Goal: Task Accomplishment & Management: Manage account settings

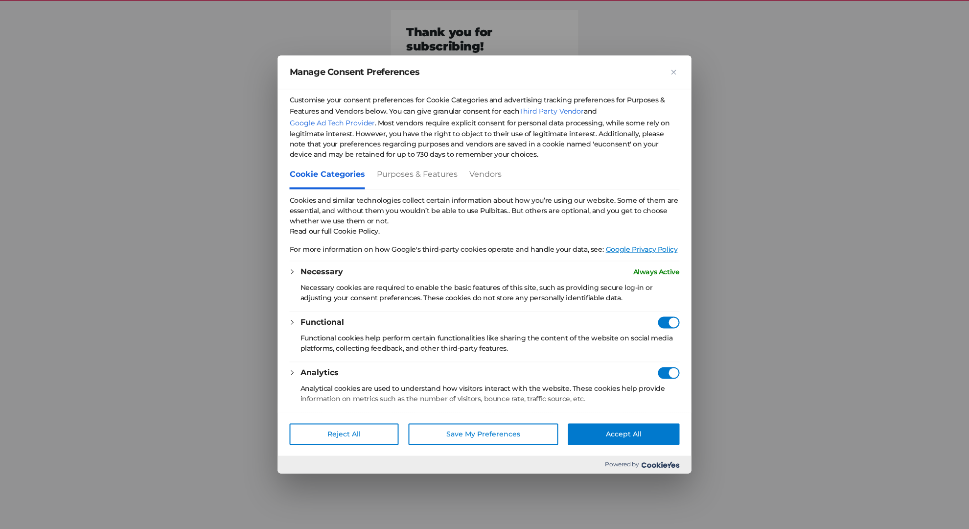
scroll to position [146, 0]
checkbox vendors"] "true"
checkbox Providers"] "true"
checkbox Consent"] "true"
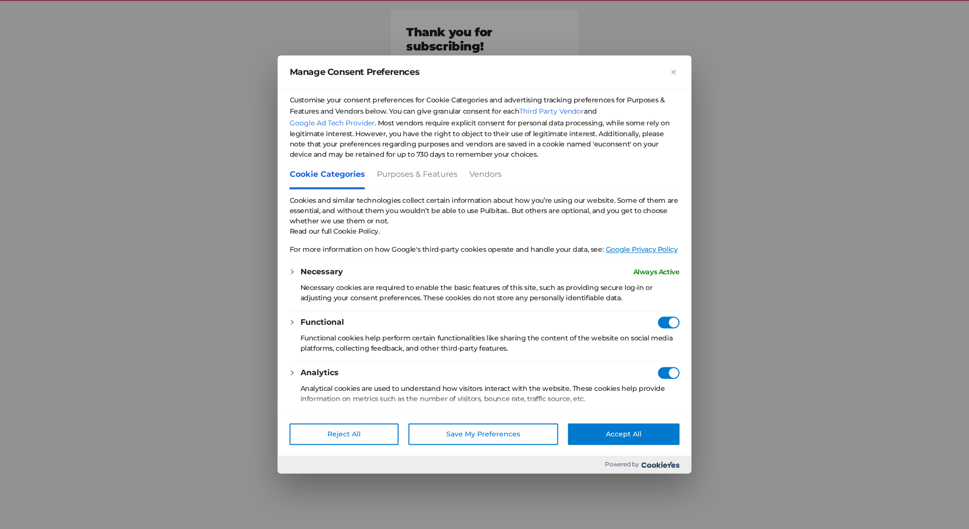
checkbox Consent"] "true"
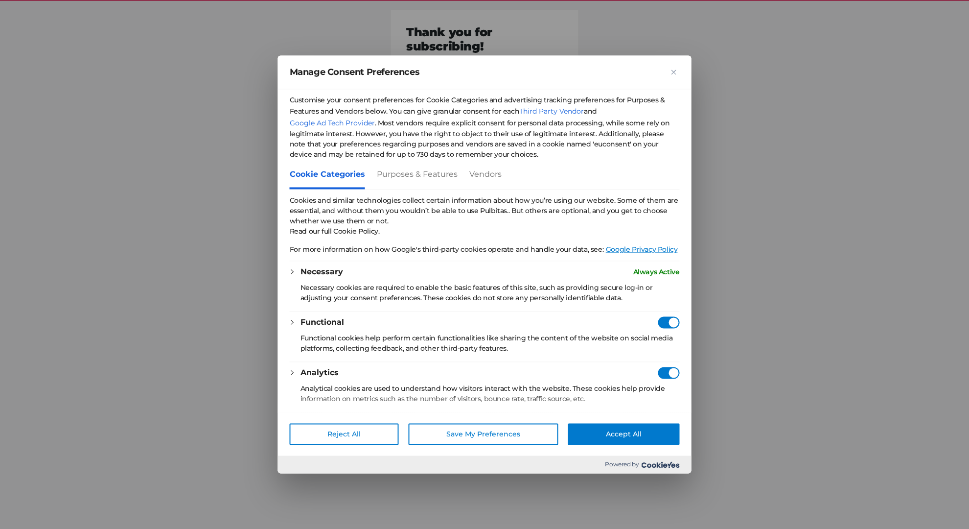
checkbox Consent"] "true"
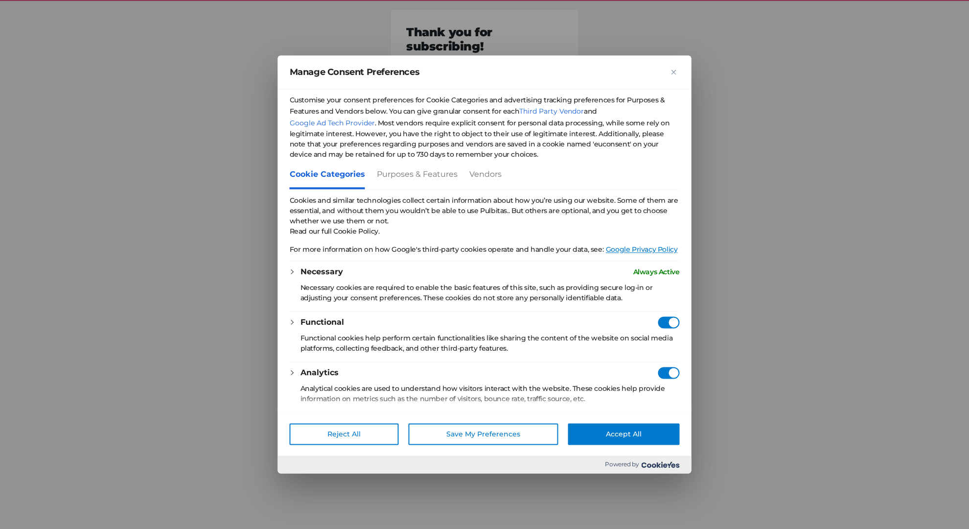
checkbox Consent"] "true"
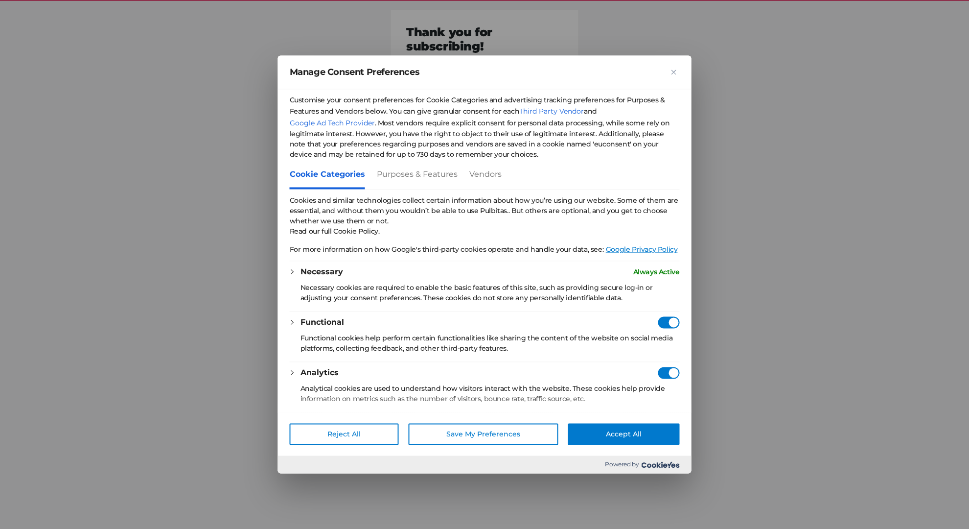
checkbox Consent"] "true"
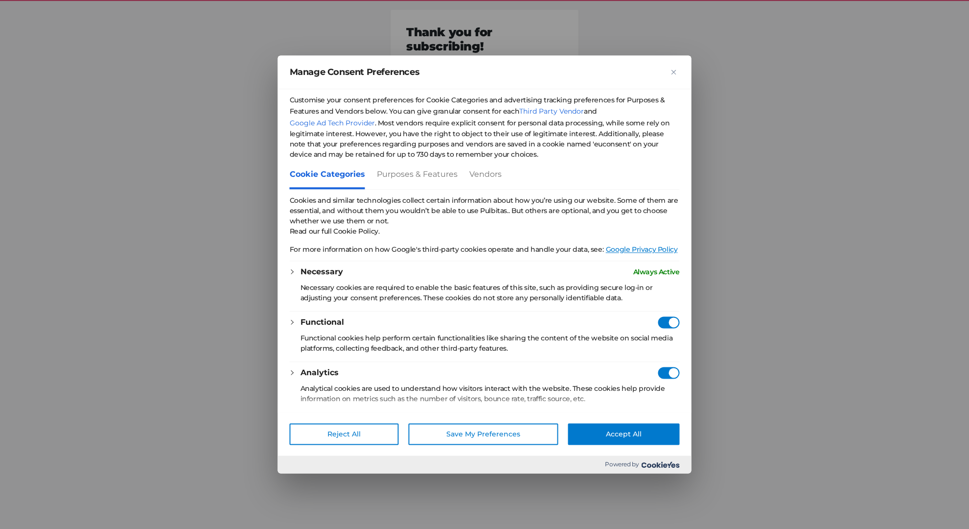
checkbox Consent"] "true"
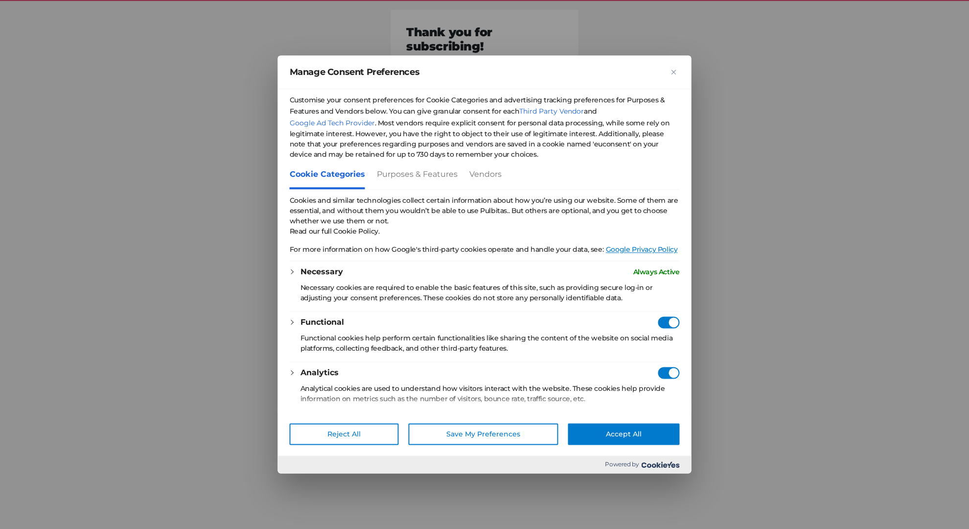
checkbox Consent"] "true"
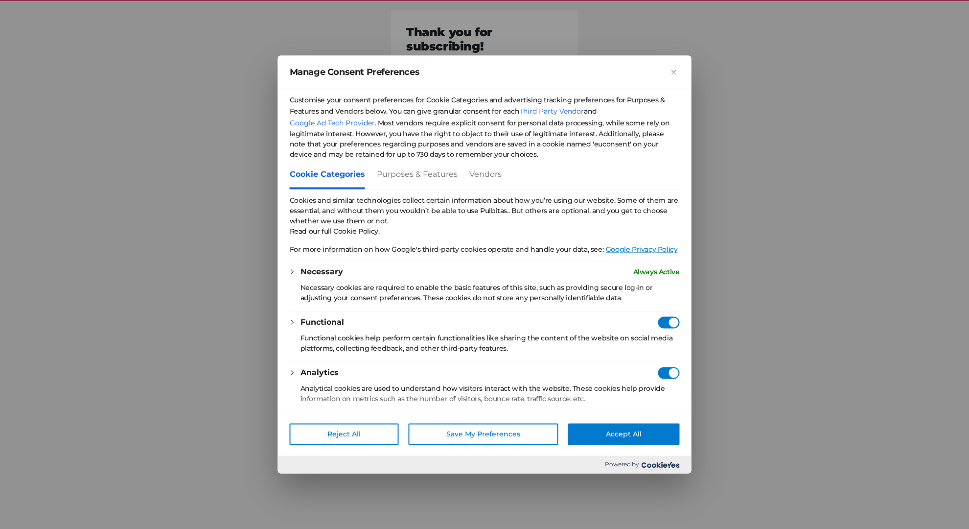
checkbox Consent"] "true"
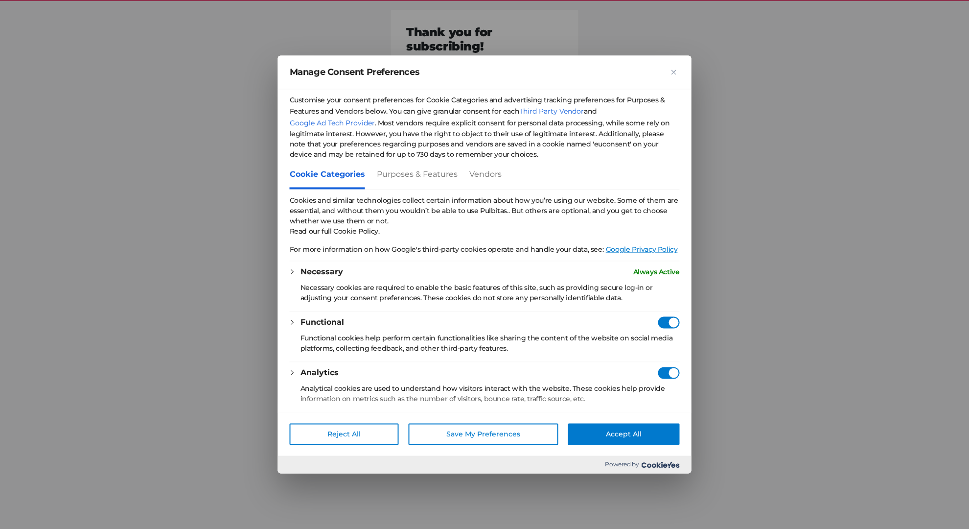
checkbox Consent"] "true"
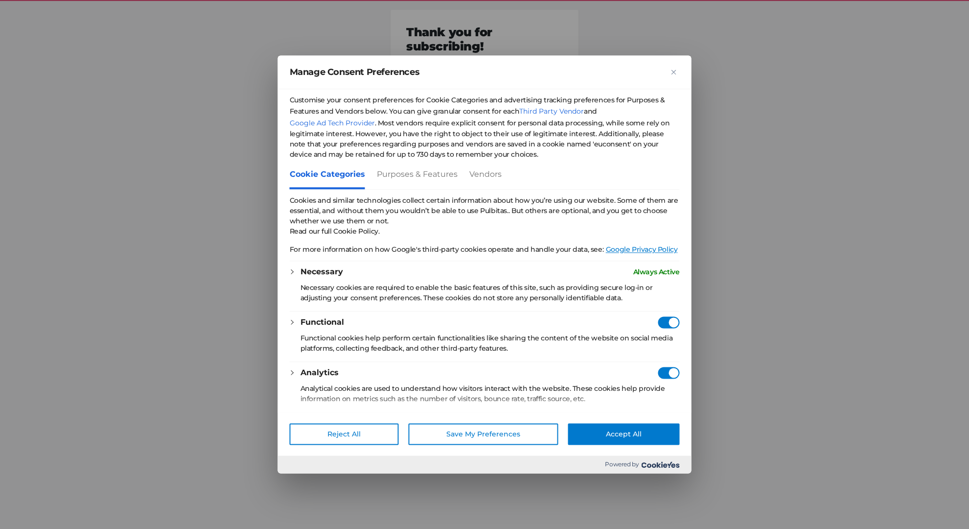
checkbox Consent"] "true"
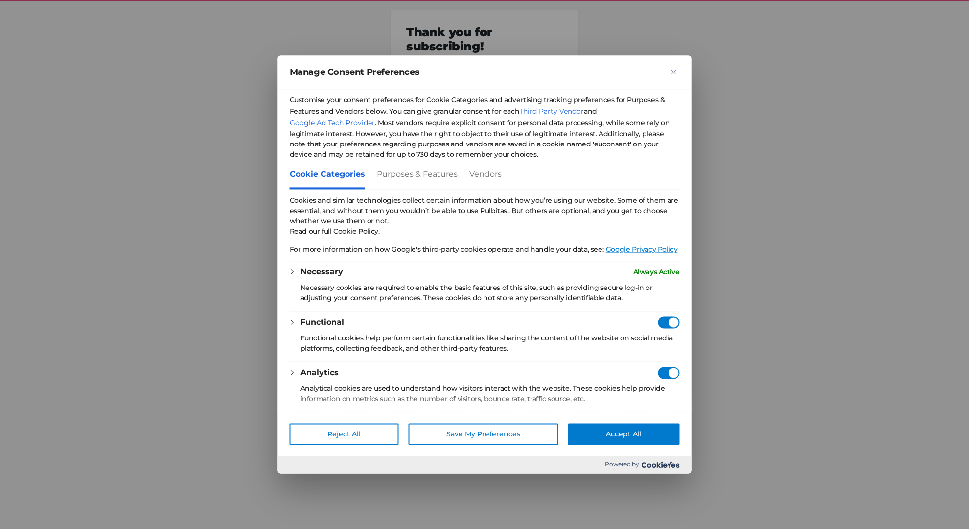
checkbox Consent"] "true"
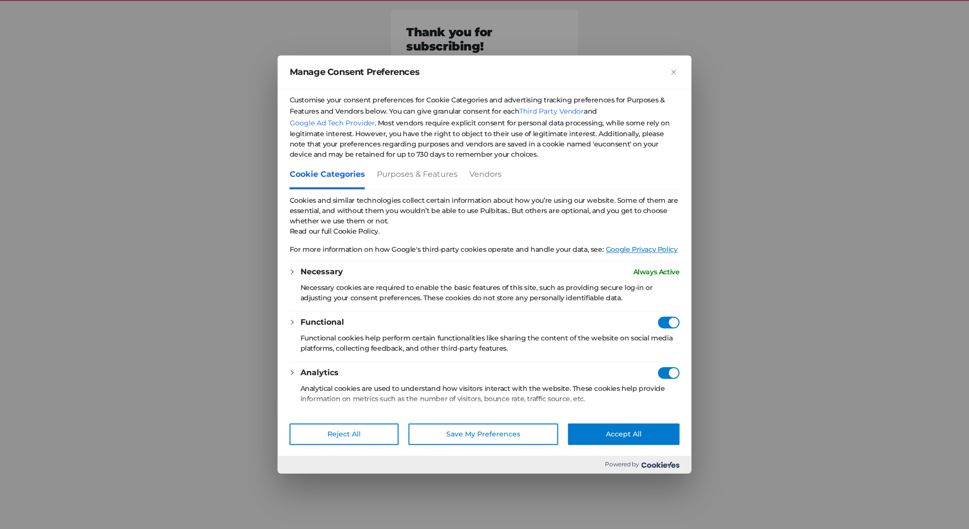
checkbox Consent"] "true"
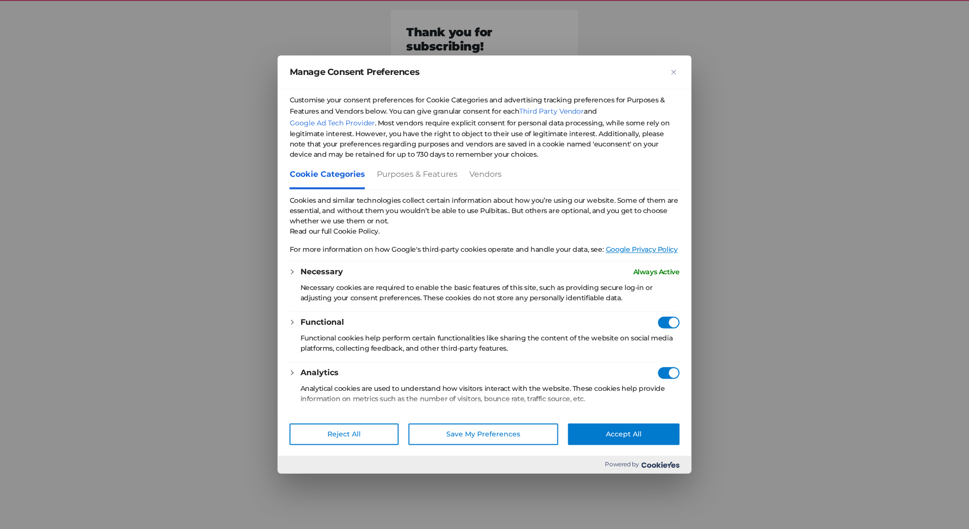
checkbox Consent"] "true"
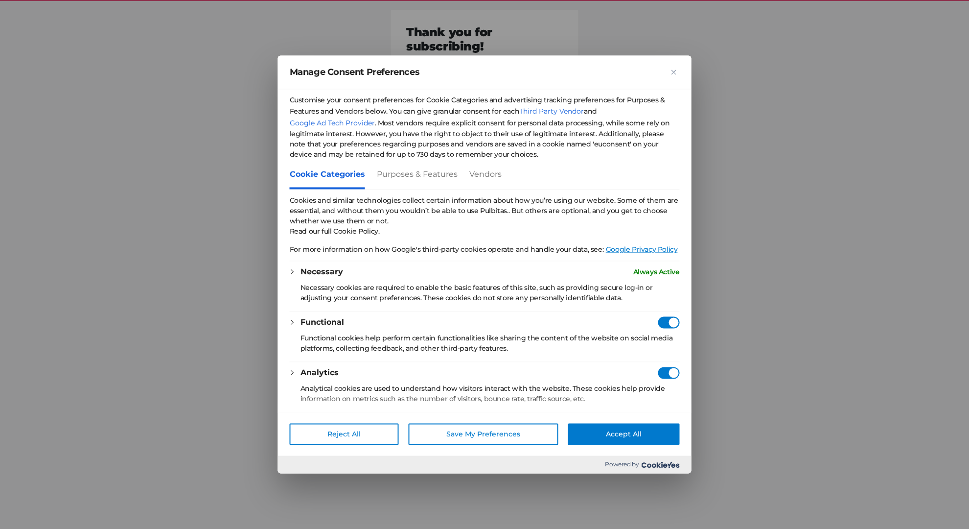
checkbox Consent"] "true"
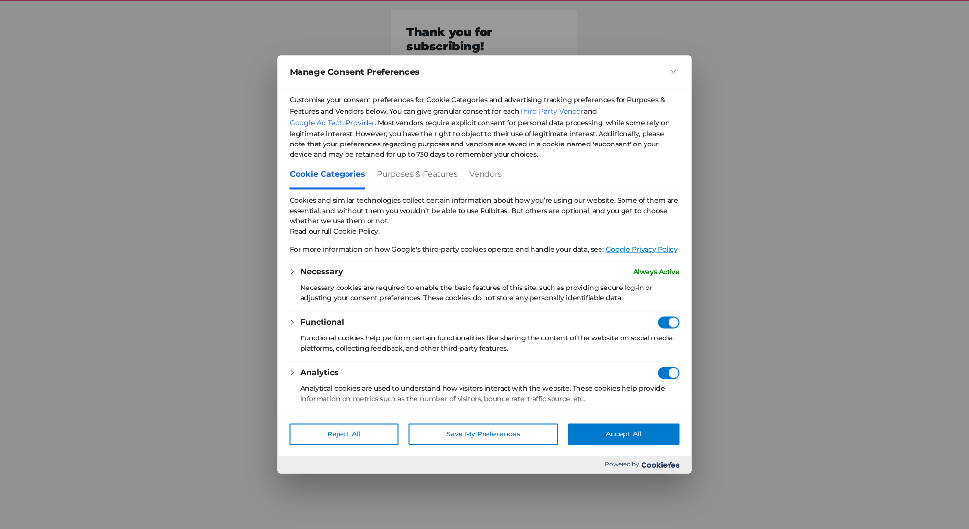
checkbox Consent"] "true"
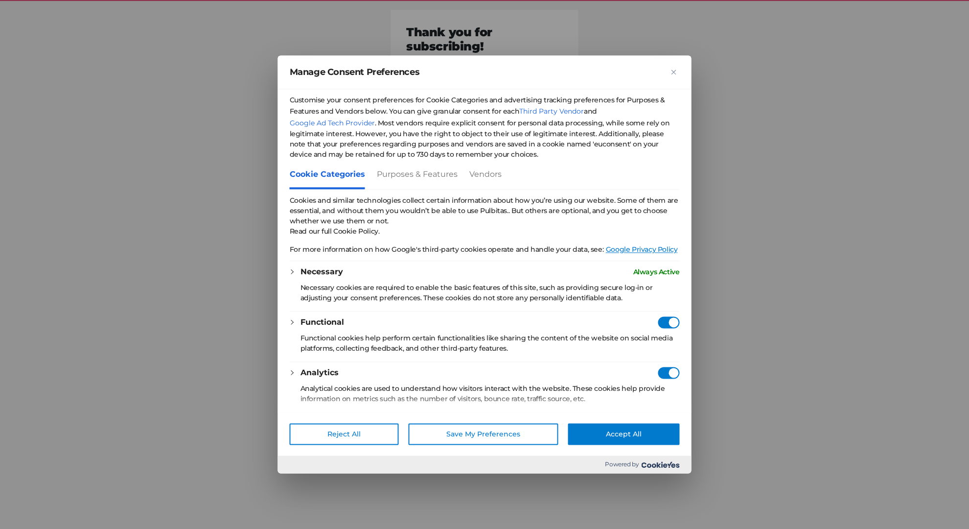
checkbox Consent"] "true"
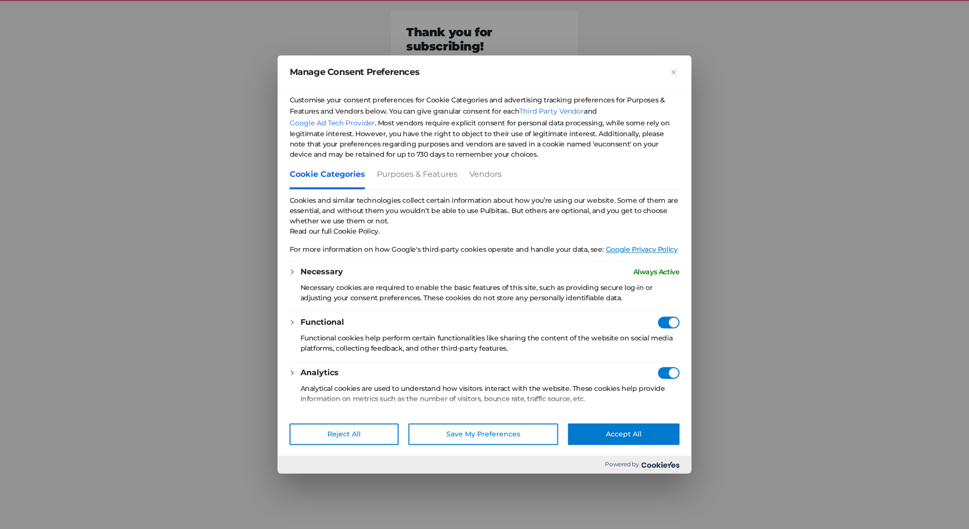
checkbox Consent"] "true"
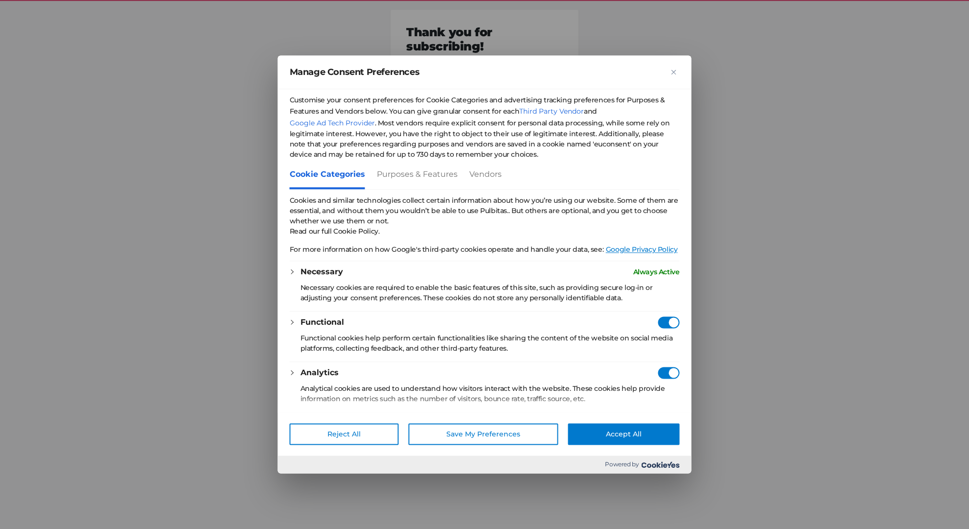
checkbox Consent"] "true"
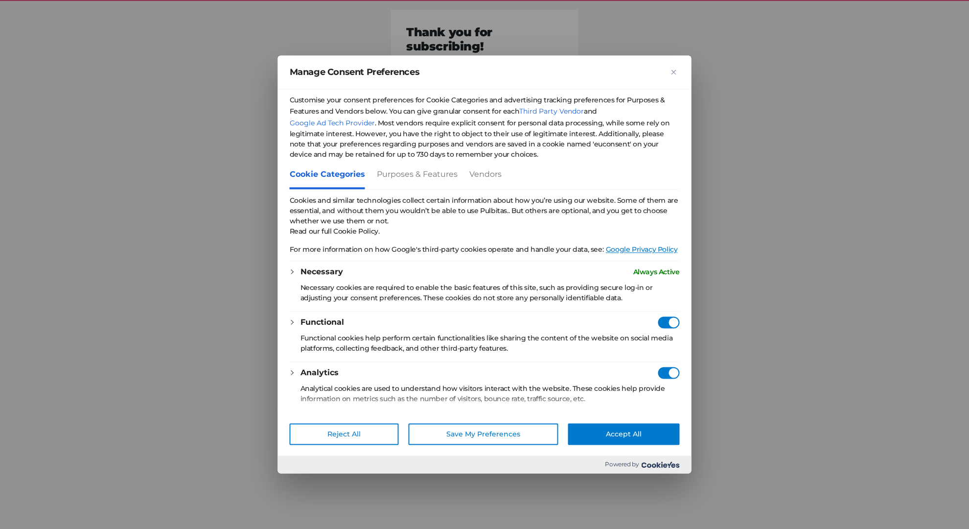
checkbox Consent"] "true"
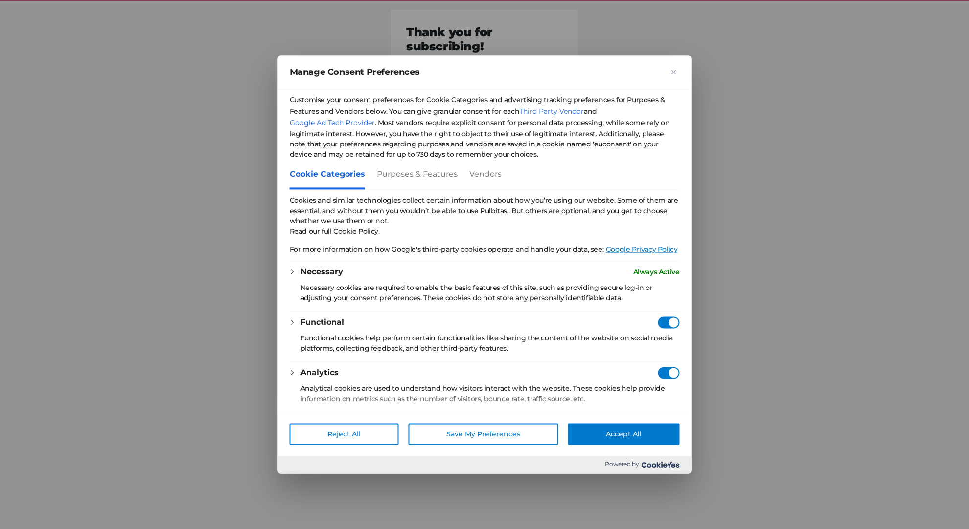
checkbox Consent"] "true"
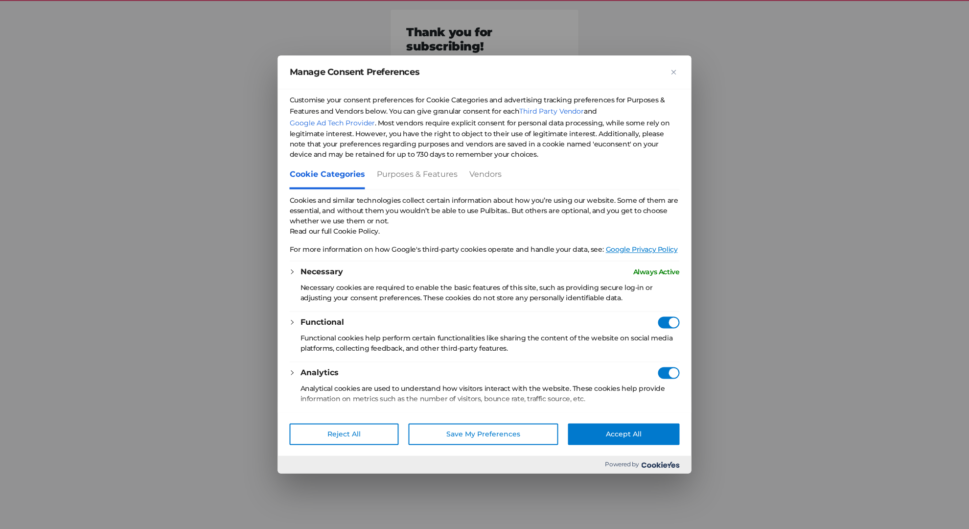
checkbox Consent"] "true"
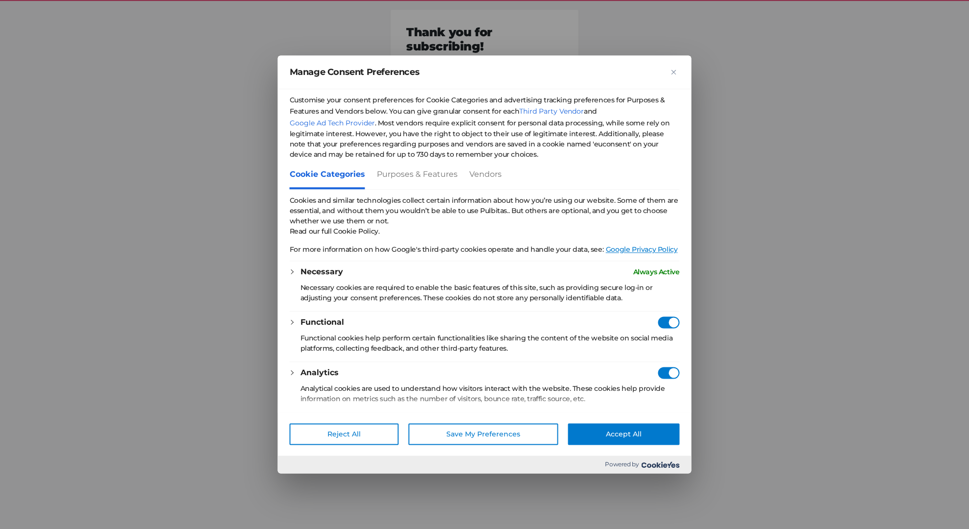
checkbox Consent"] "true"
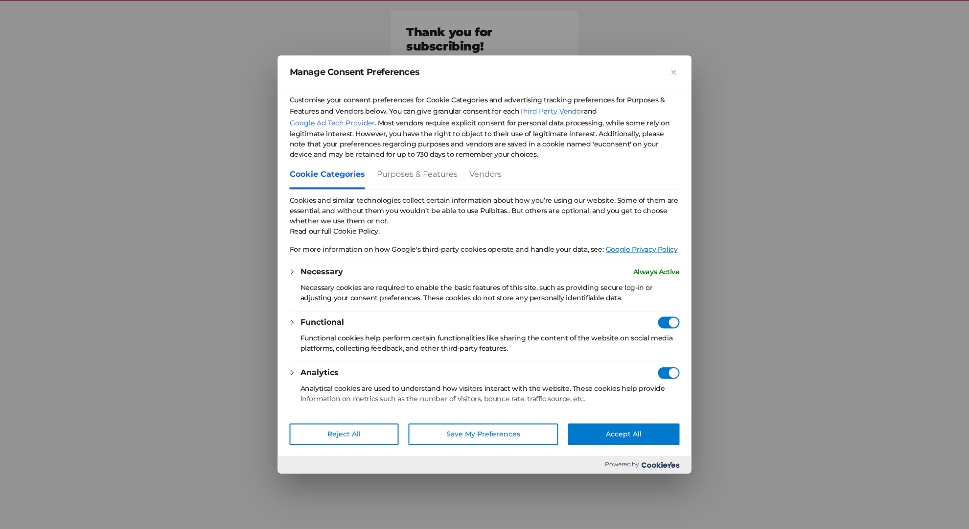
checkbox Consent"] "true"
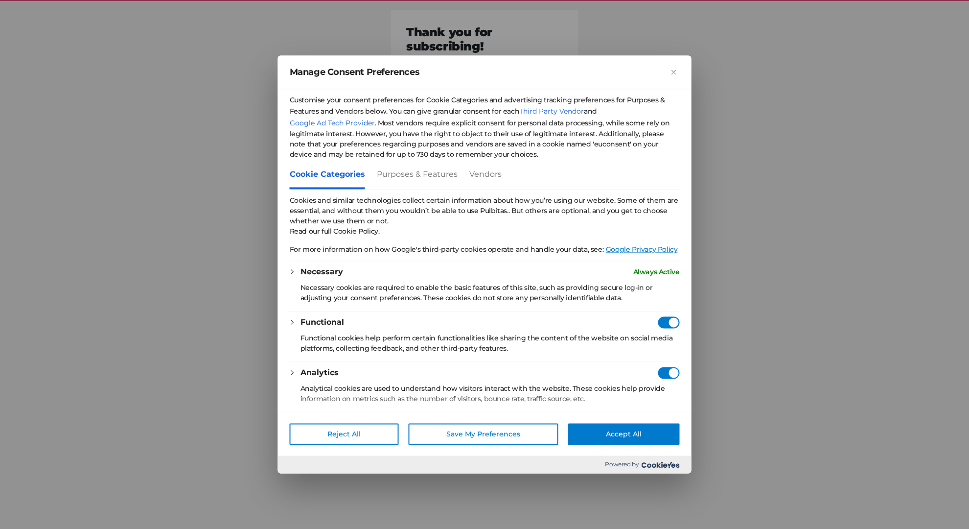
checkbox Consent"] "true"
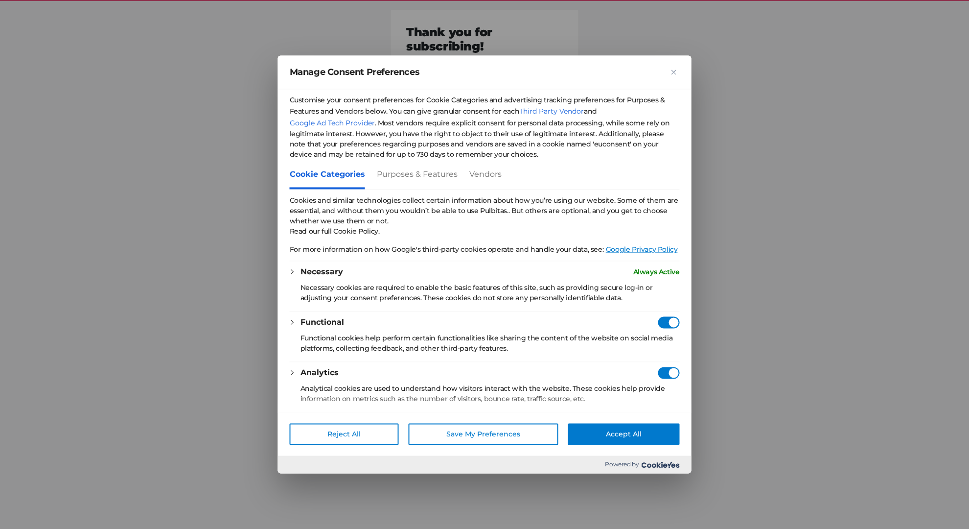
checkbox Consent"] "true"
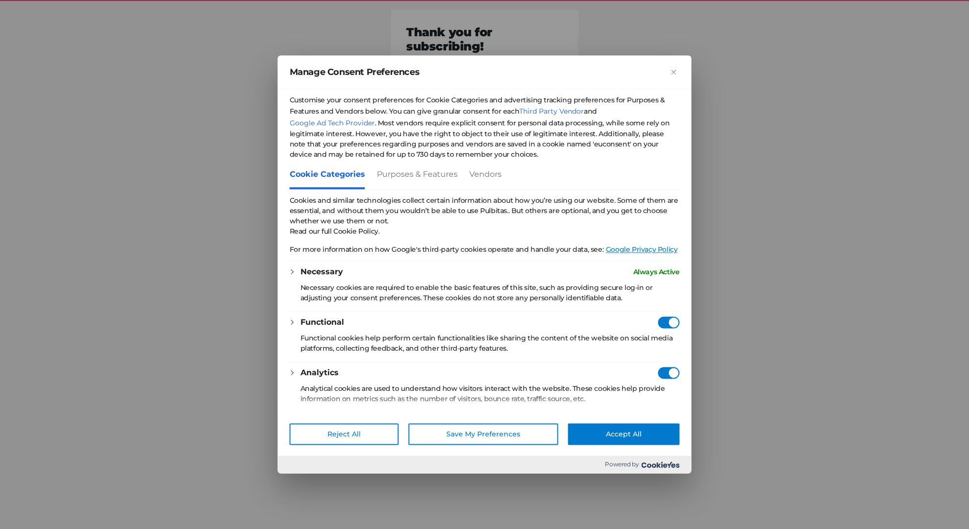
checkbox Consent"] "true"
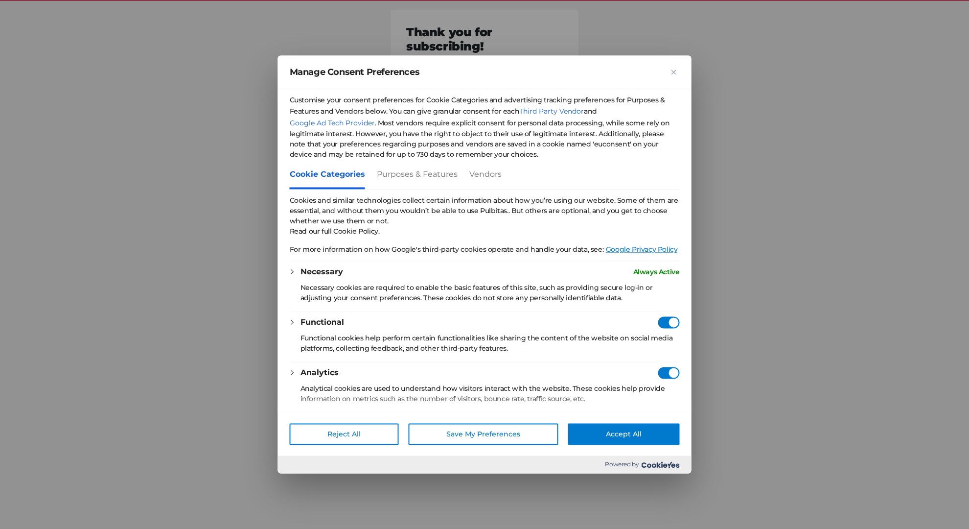
checkbox Consent"] "true"
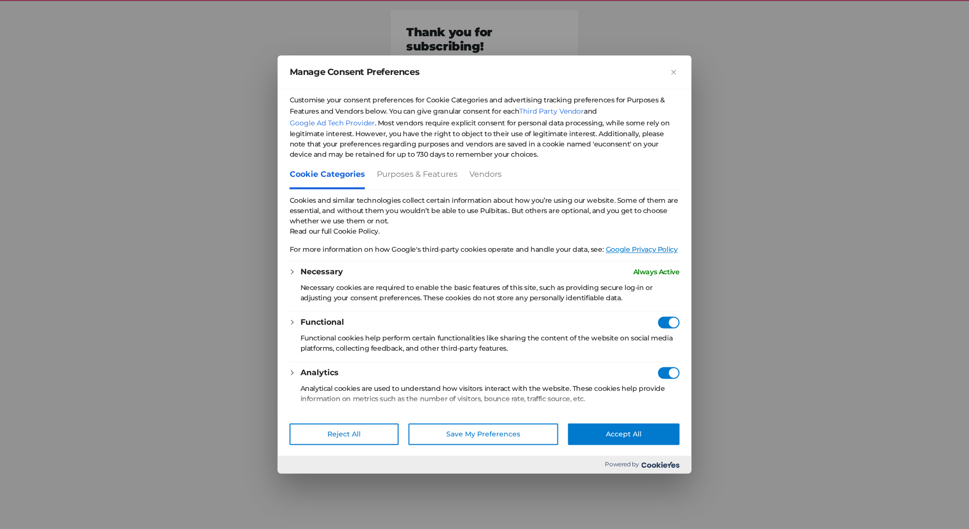
checkbox Consent"] "true"
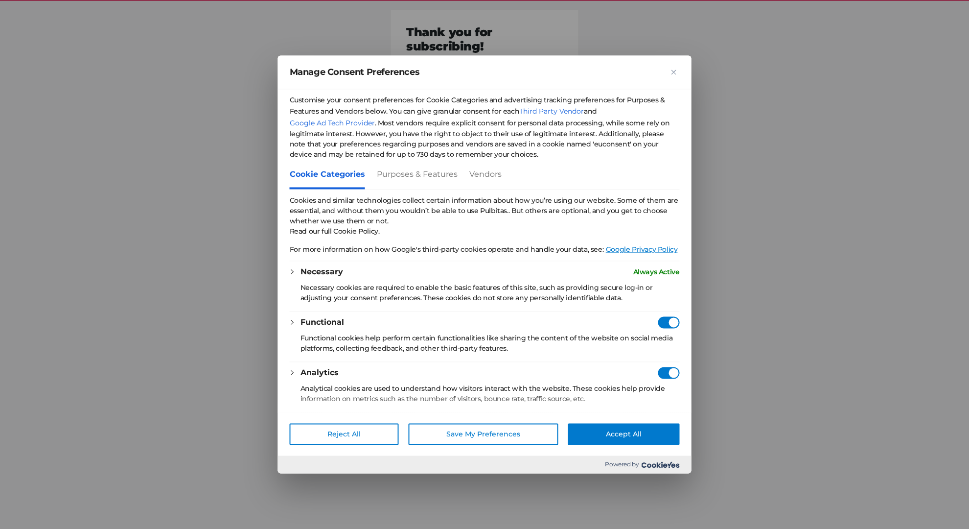
checkbox Consent"] "true"
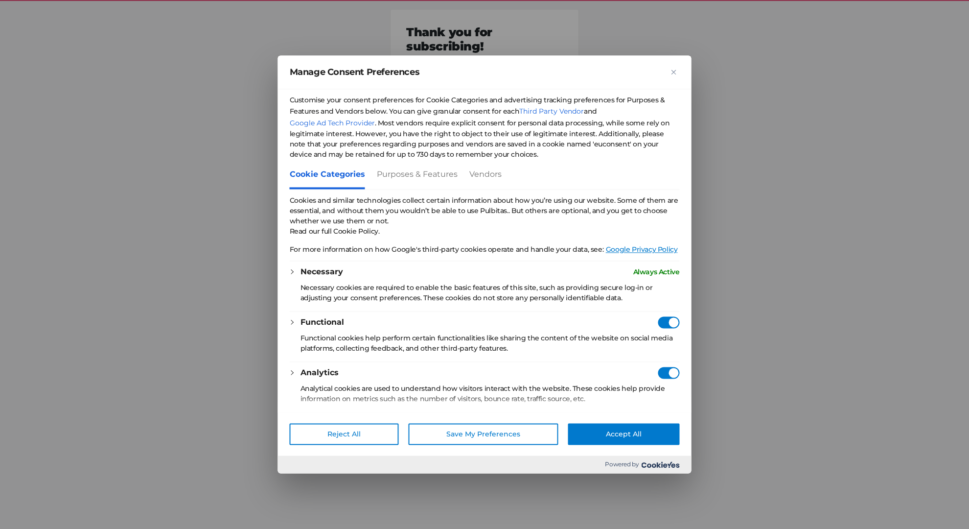
checkbox Consent"] "true"
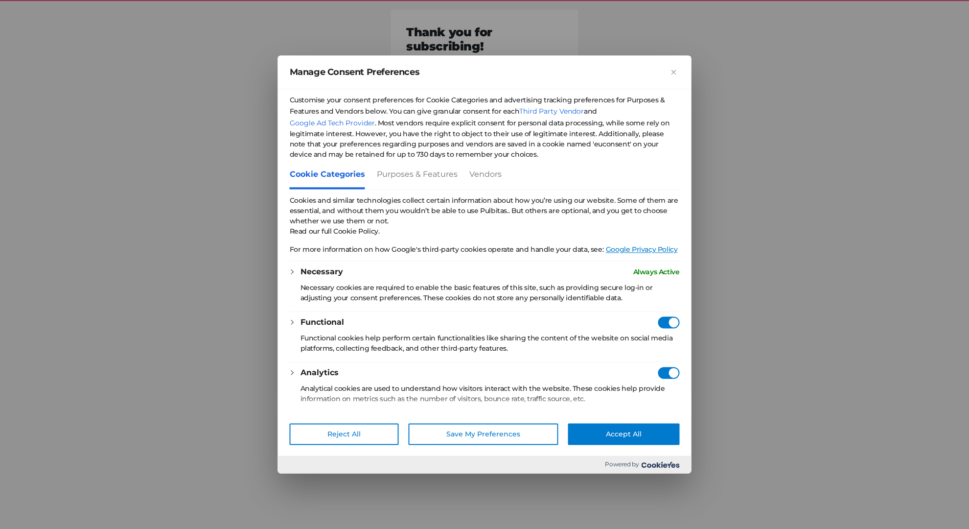
checkbox Consent"] "true"
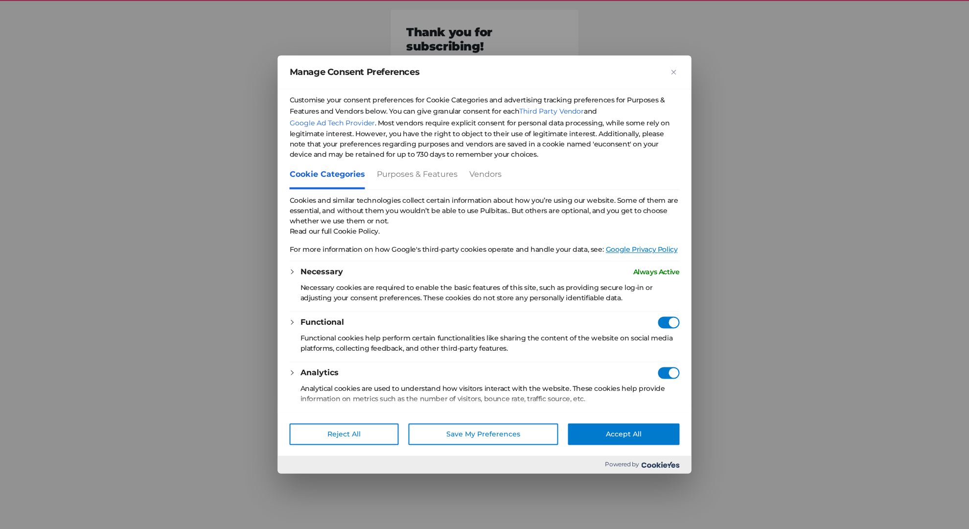
checkbox Consent"] "true"
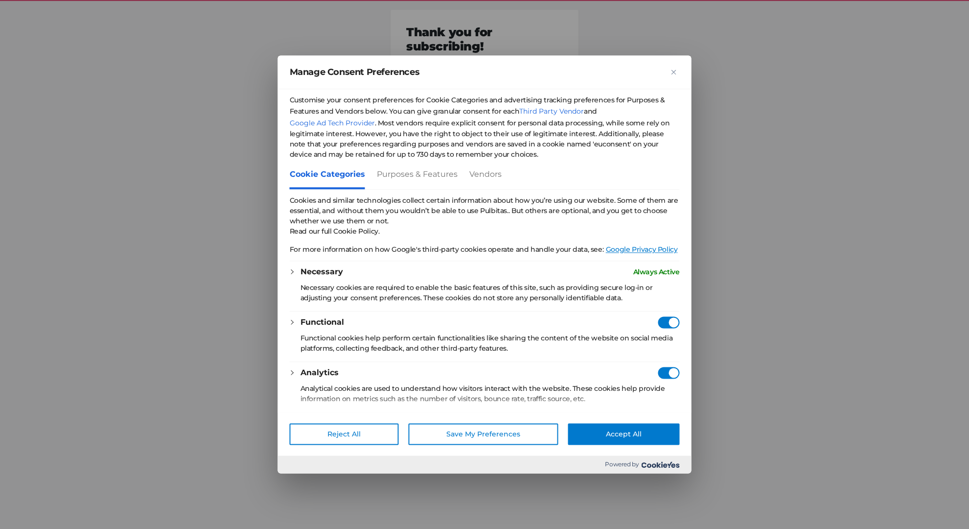
checkbox Consent"] "true"
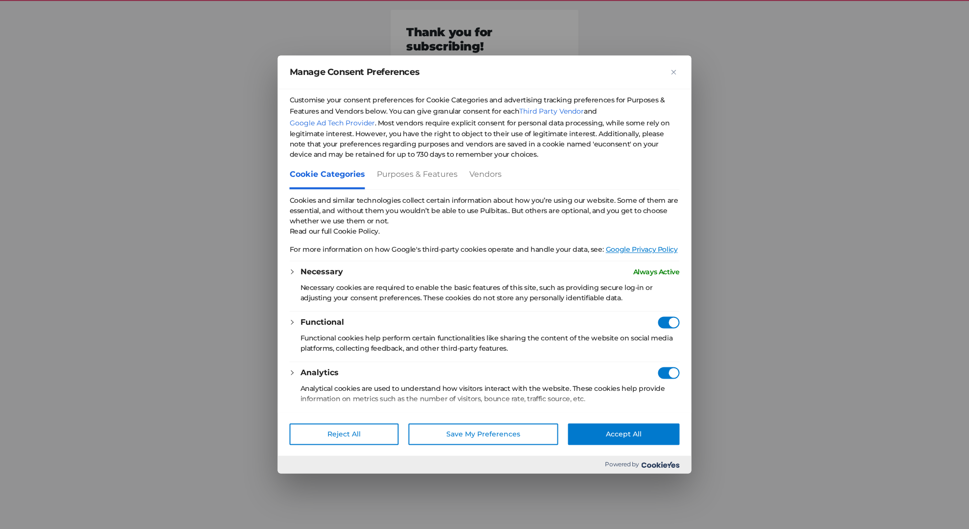
checkbox Consent"] "true"
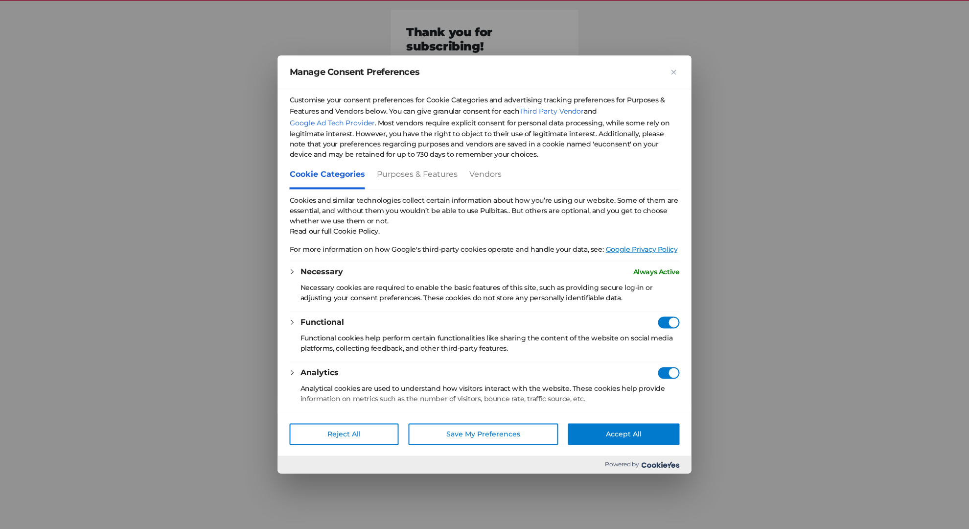
checkbox Consent"] "true"
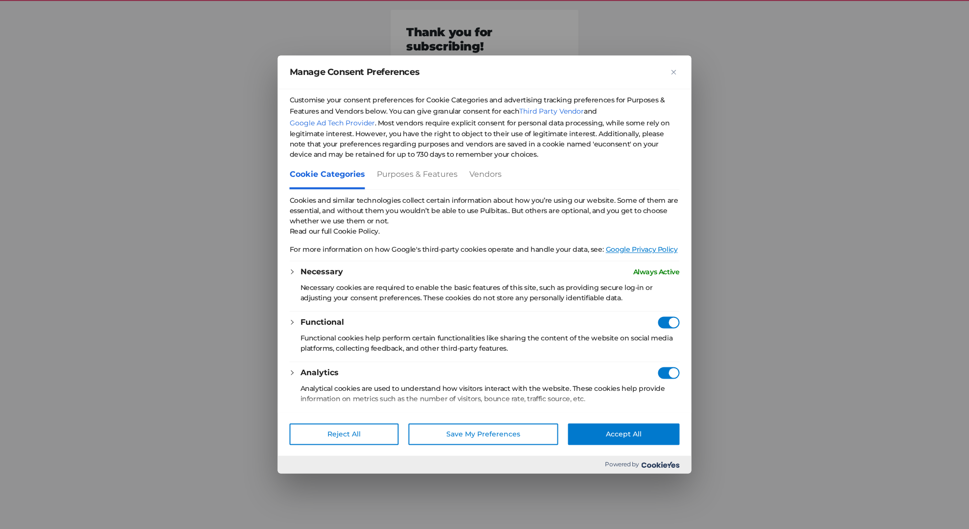
checkbox Consent"] "true"
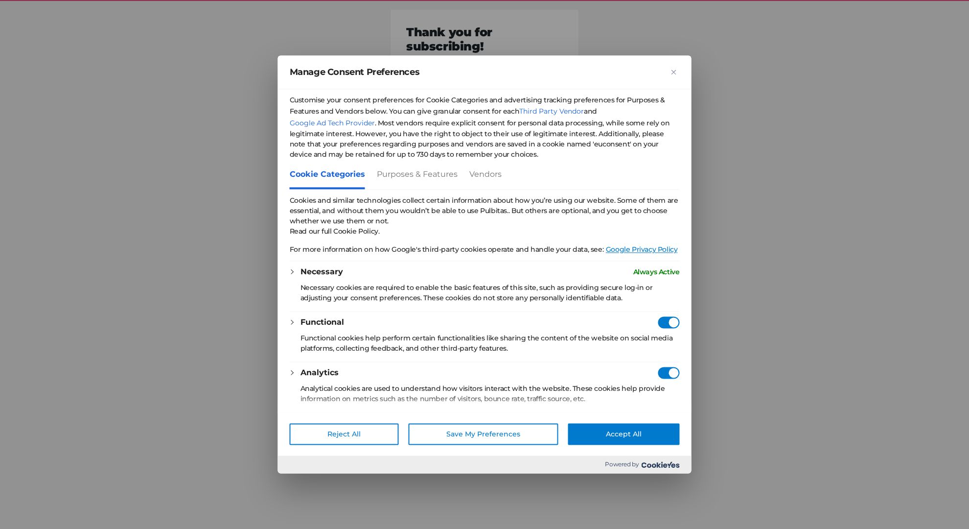
checkbox Consent"] "true"
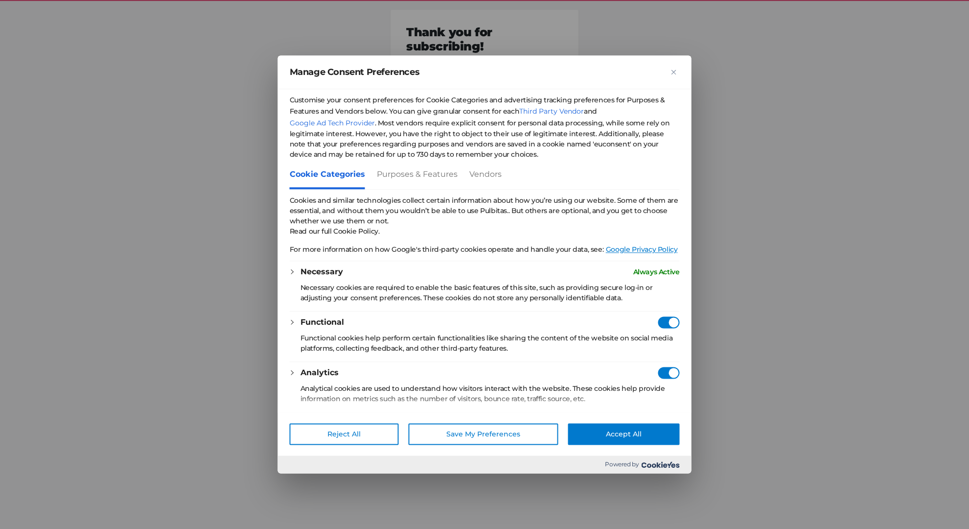
checkbox Consent"] "true"
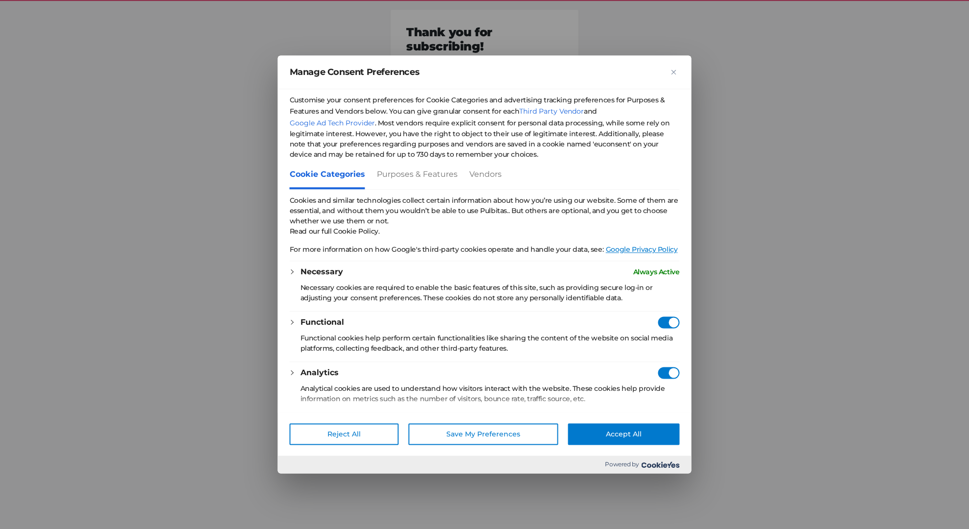
checkbox Consent"] "true"
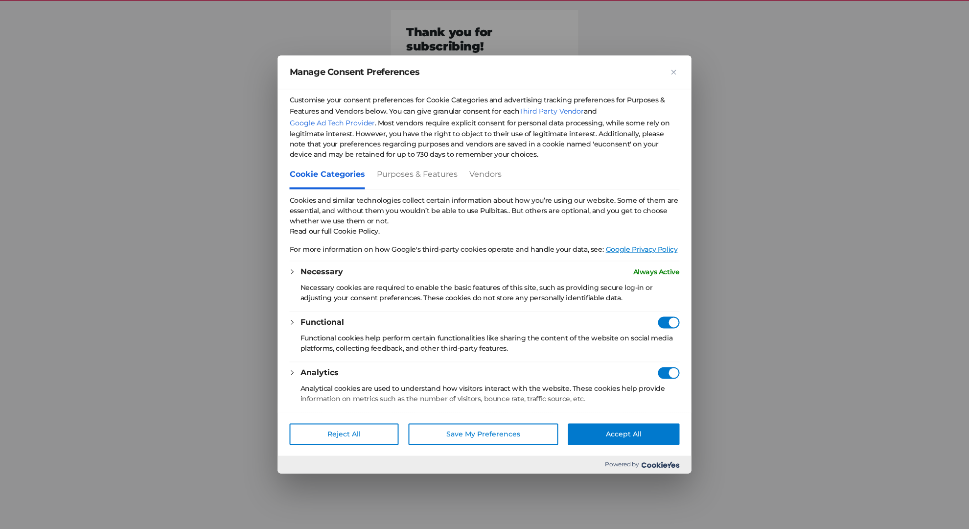
checkbox Consent"] "true"
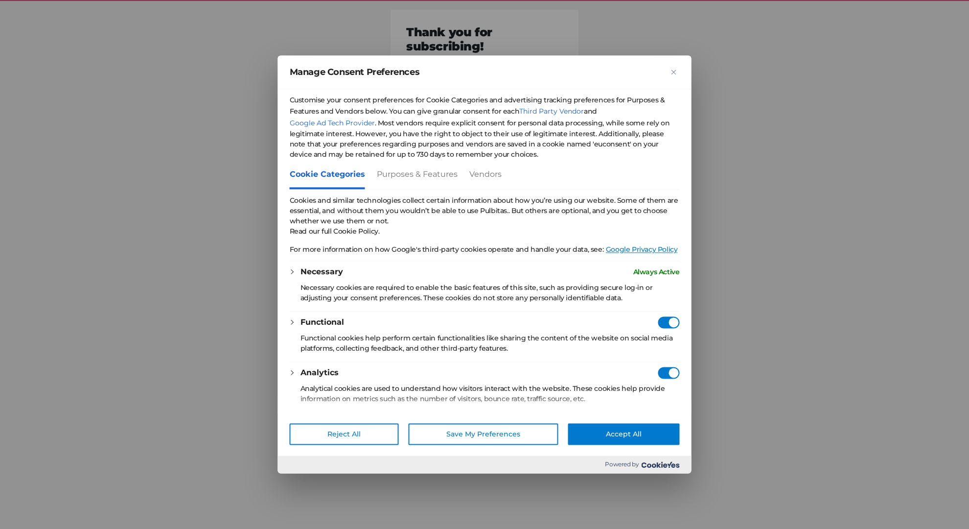
checkbox Consent"] "true"
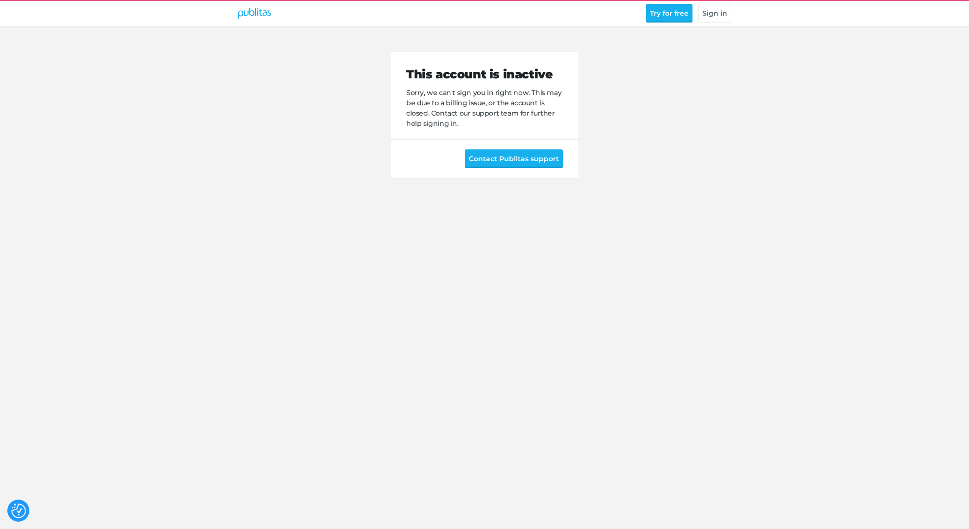
checkbox input "false"
